Goal: Find specific page/section: Find specific page/section

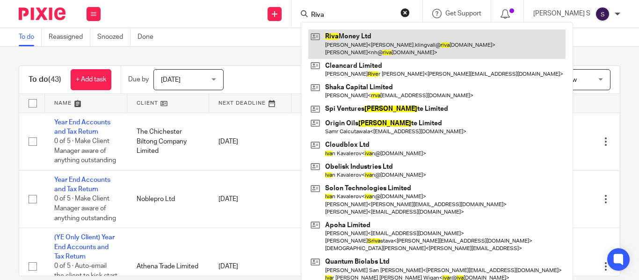
type input "Riva"
click at [380, 37] on link at bounding box center [436, 43] width 257 height 29
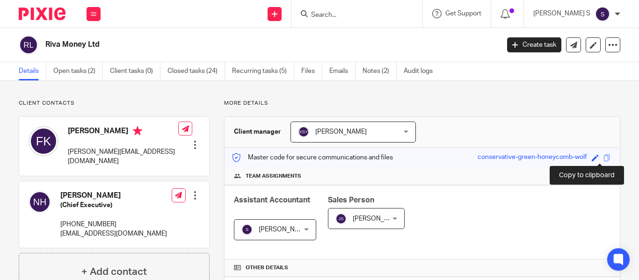
click at [603, 158] on span at bounding box center [606, 157] width 7 height 7
